Goal: Find specific page/section: Find specific page/section

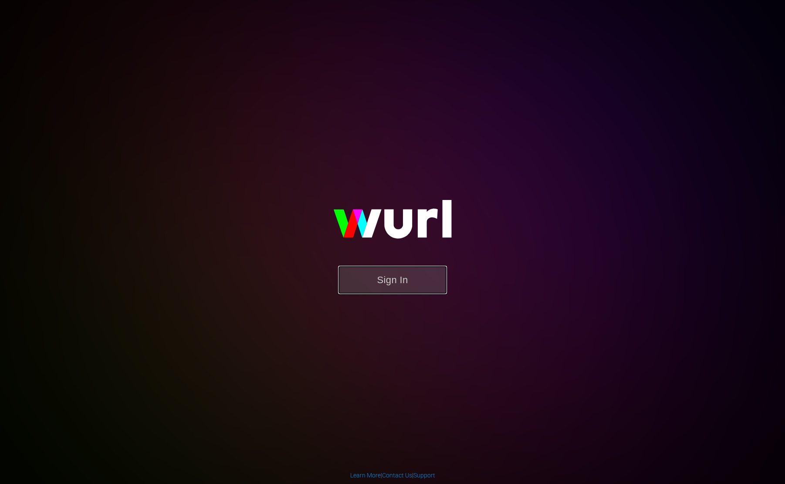
click at [400, 279] on button "Sign In" at bounding box center [392, 280] width 109 height 28
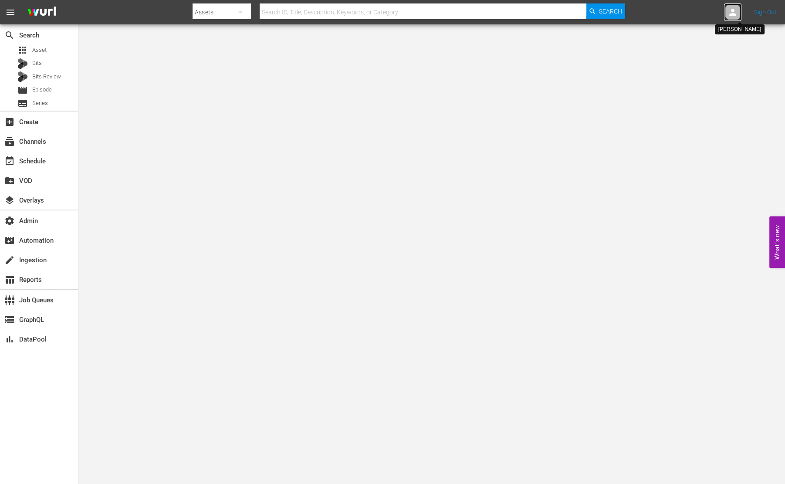
click at [733, 13] on icon at bounding box center [733, 12] width 7 height 7
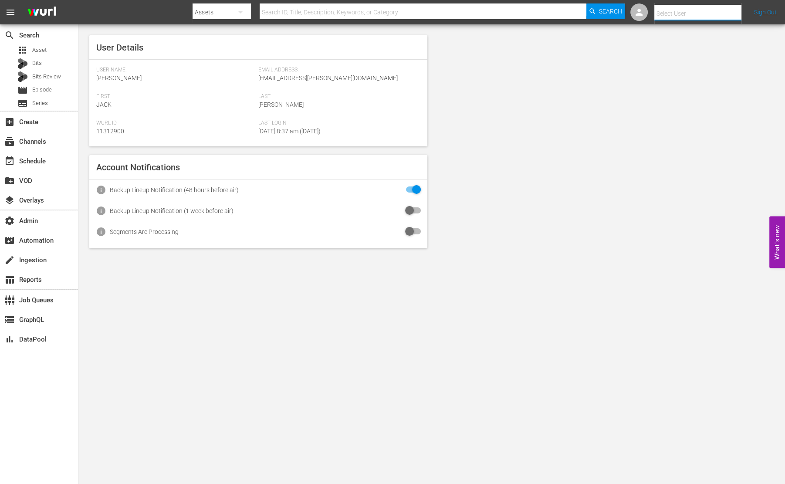
click at [682, 18] on input "text" at bounding box center [711, 13] width 112 height 21
click at [672, 32] on div "Sara Sinclair <sara.sinclair@dangertv.com>" at bounding box center [685, 37] width 136 height 21
type input "Sara Sinclair (11312090)"
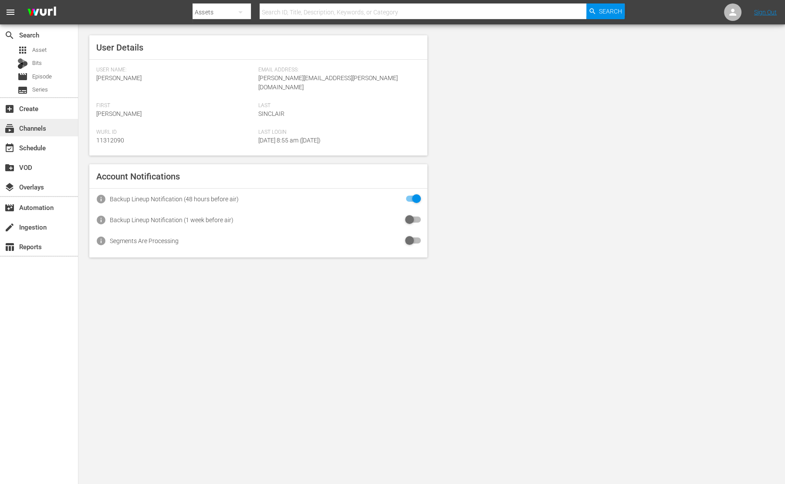
click at [44, 128] on div "subscriptions Channels" at bounding box center [24, 127] width 49 height 8
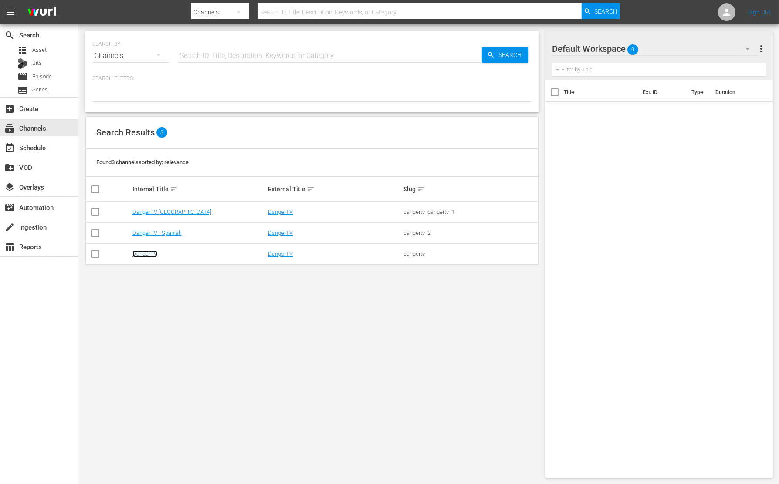
click at [142, 254] on link "DangerTV" at bounding box center [144, 254] width 25 height 7
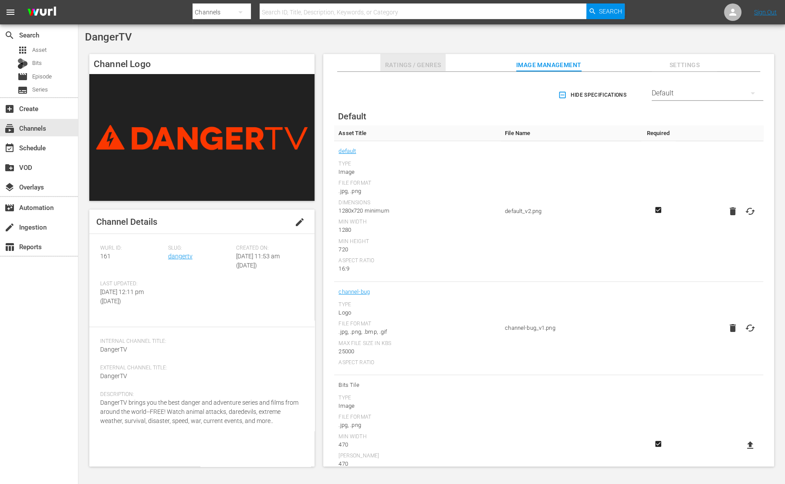
click at [425, 65] on span "Ratings / Genres" at bounding box center [412, 65] width 65 height 11
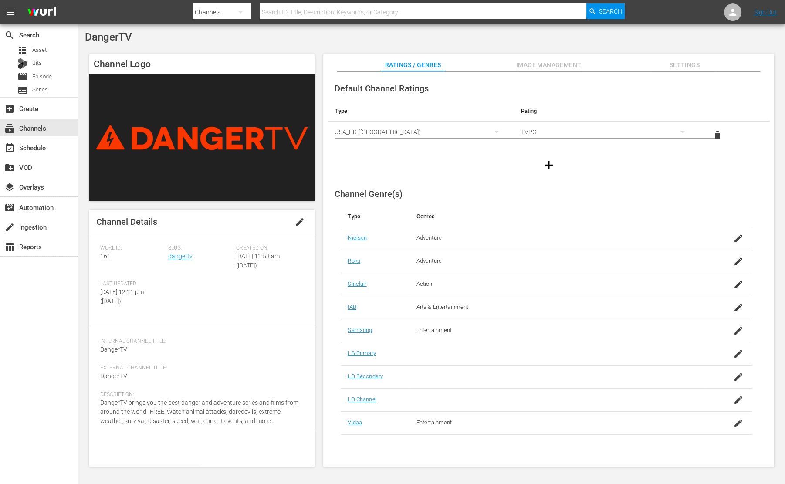
click at [568, 55] on button "Image Management" at bounding box center [548, 62] width 65 height 17
